Goal: Task Accomplishment & Management: Manage account settings

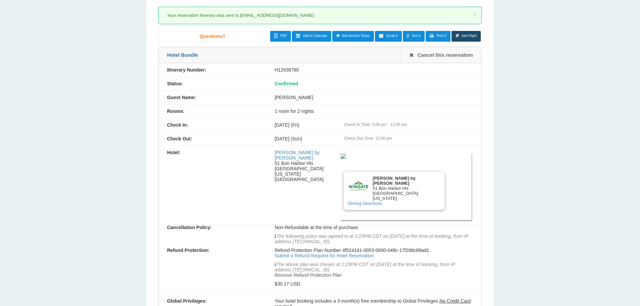
scroll to position [47, 0]
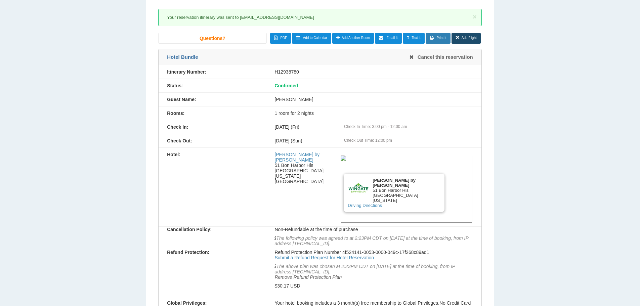
click at [433, 36] on icon at bounding box center [432, 38] width 4 height 4
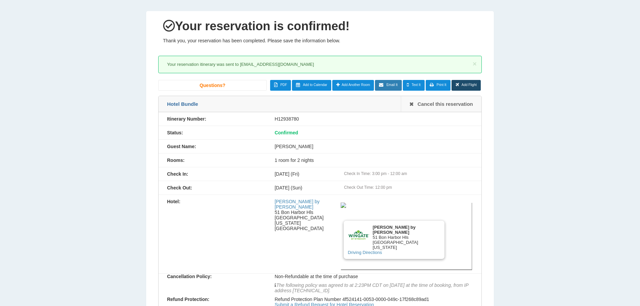
click at [383, 84] on icon at bounding box center [381, 85] width 4 height 4
type input "**********"
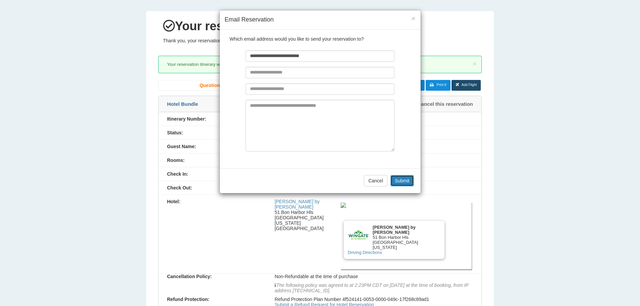
click at [398, 183] on button "Submit" at bounding box center [403, 180] width 24 height 11
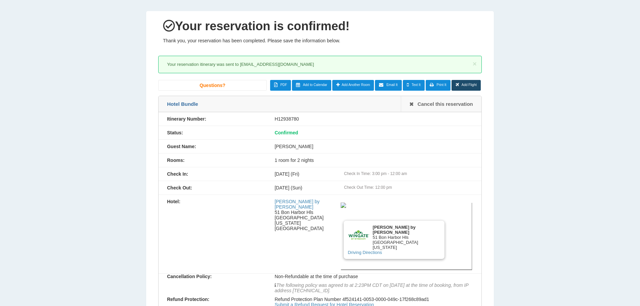
scroll to position [134, 0]
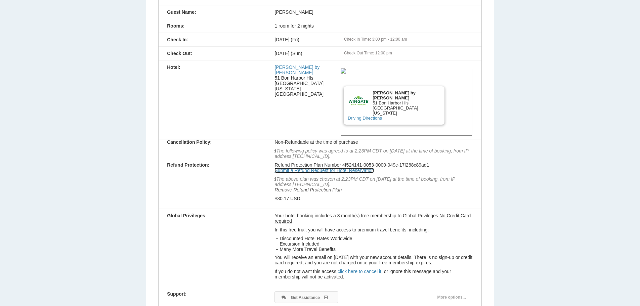
click at [303, 171] on link "Submit a Refund Request for Hotel Reservation" at bounding box center [324, 170] width 99 height 5
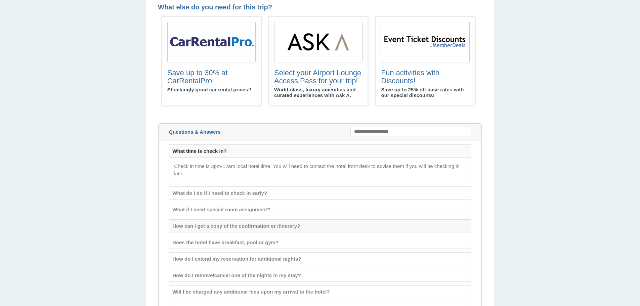
scroll to position [941, 0]
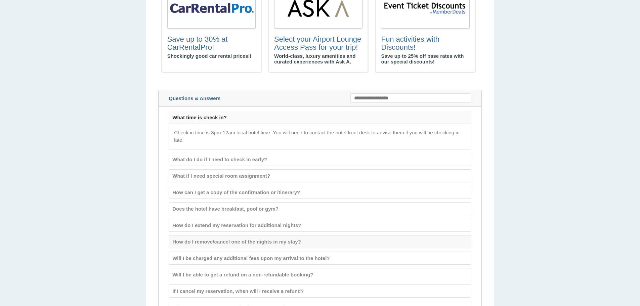
click at [253, 242] on div "How do I remove/cancel one of the nights in my stay?" at bounding box center [320, 242] width 302 height 12
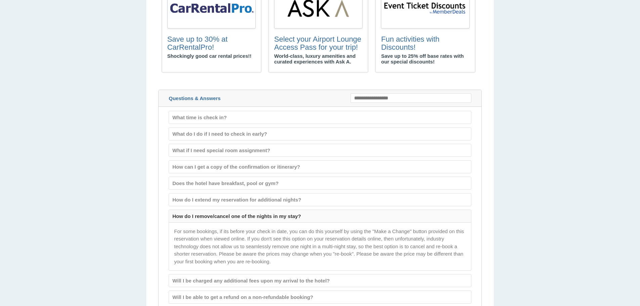
scroll to position [1008, 0]
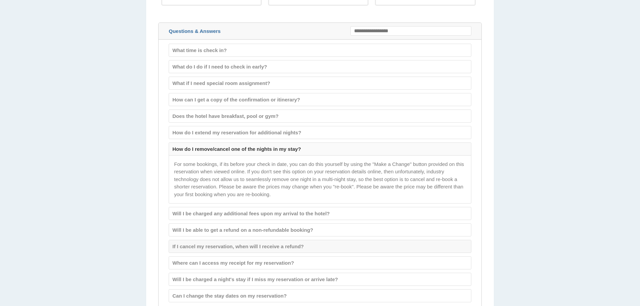
click at [281, 245] on div "If I cancel my reservation, when will I receive a refund?" at bounding box center [320, 246] width 302 height 12
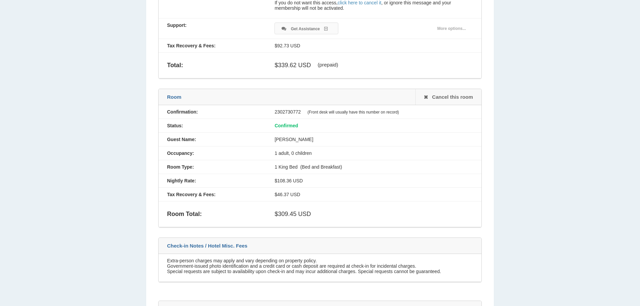
scroll to position [370, 0]
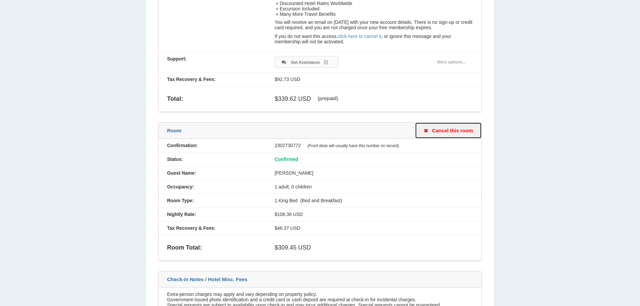
click at [436, 131] on link "Cancel this room" at bounding box center [448, 131] width 66 height 16
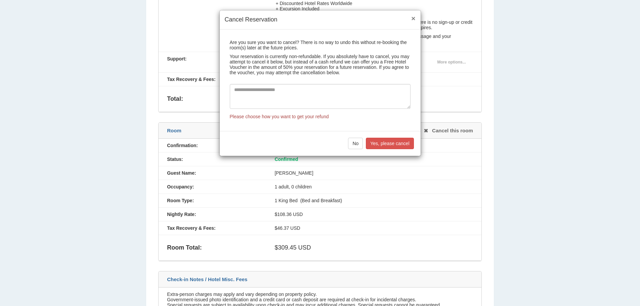
click at [411, 17] on button "×" at bounding box center [413, 18] width 4 height 7
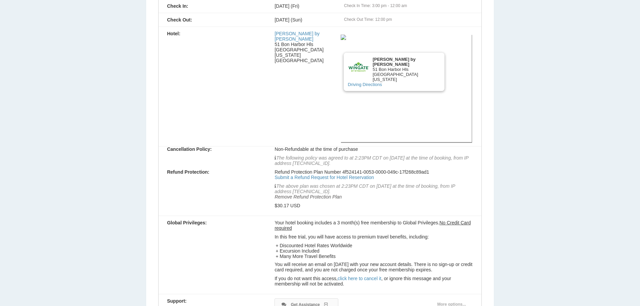
scroll to position [34, 0]
